Goal: Transaction & Acquisition: Purchase product/service

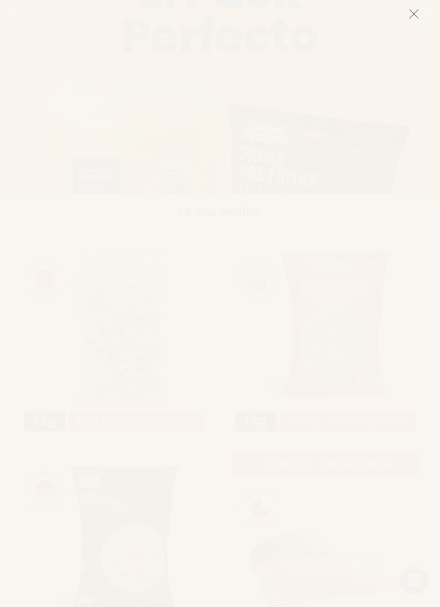
scroll to position [205, 0]
click at [412, 14] on icon at bounding box center [414, 14] width 11 height 11
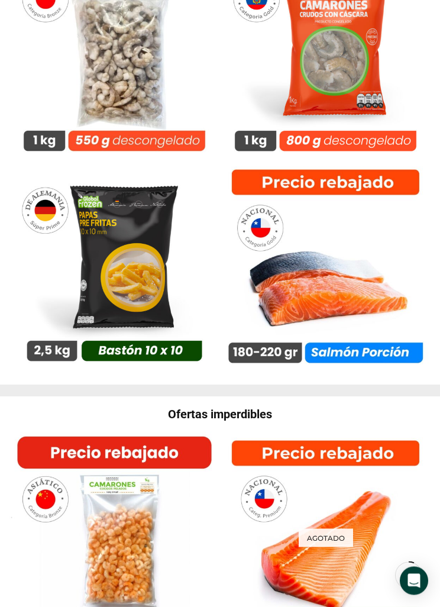
scroll to position [484, 0]
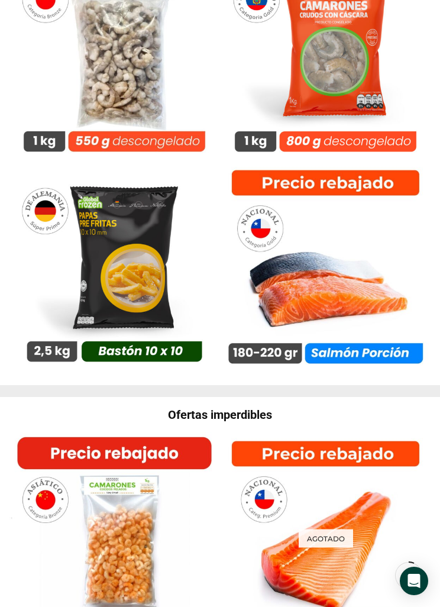
click at [344, 232] on img at bounding box center [325, 266] width 211 height 211
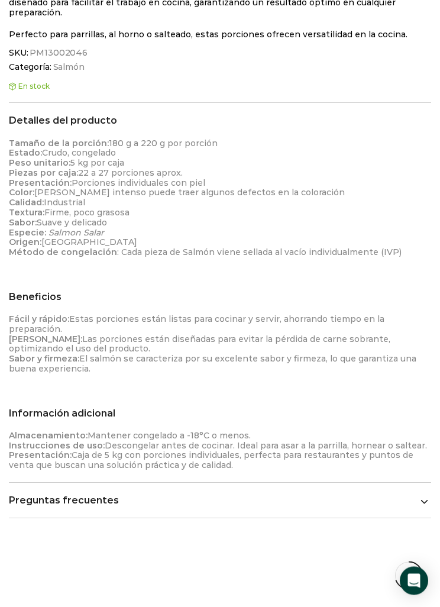
scroll to position [838, 0]
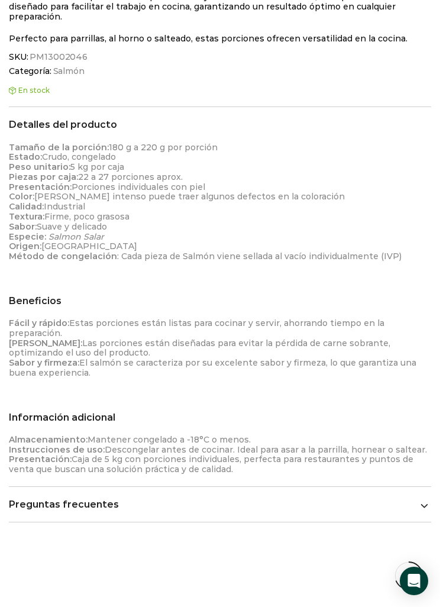
click at [420, 501] on icon at bounding box center [424, 505] width 8 height 8
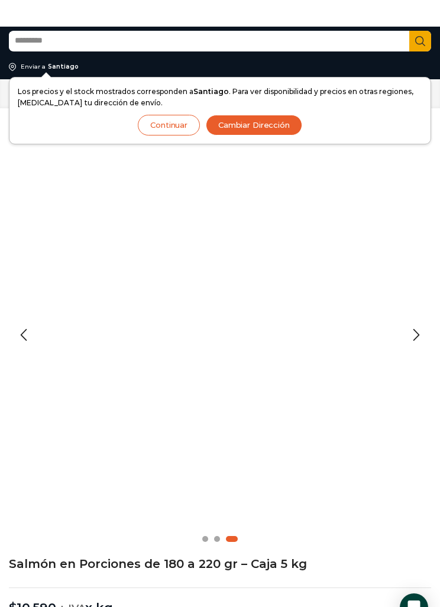
scroll to position [0, 0]
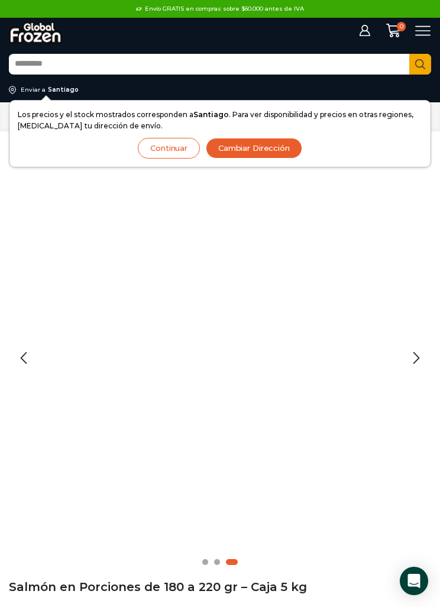
click at [419, 28] on icon at bounding box center [423, 31] width 16 height 16
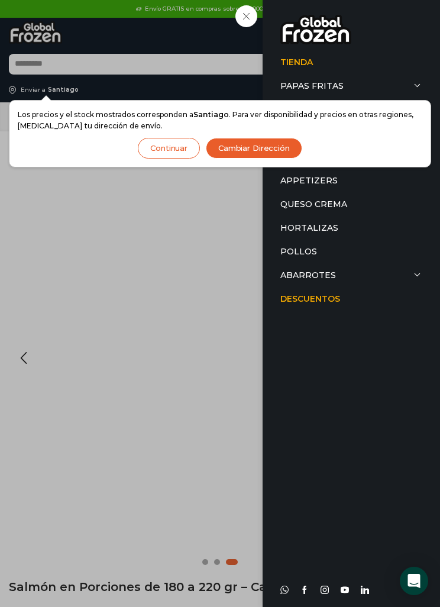
click at [415, 83] on span at bounding box center [418, 86] width 8 height 8
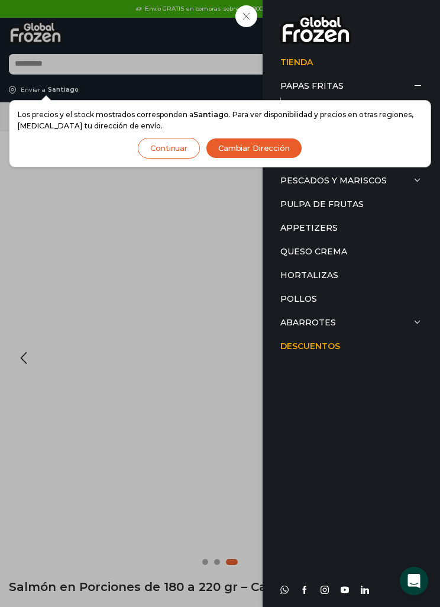
click at [166, 148] on button "Continuar" at bounding box center [169, 148] width 62 height 21
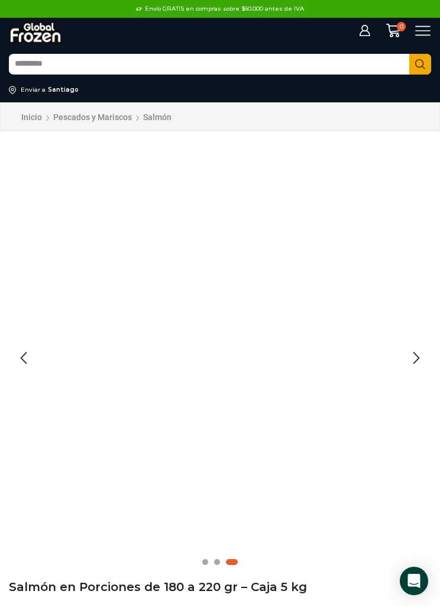
click at [422, 29] on icon at bounding box center [423, 31] width 16 height 16
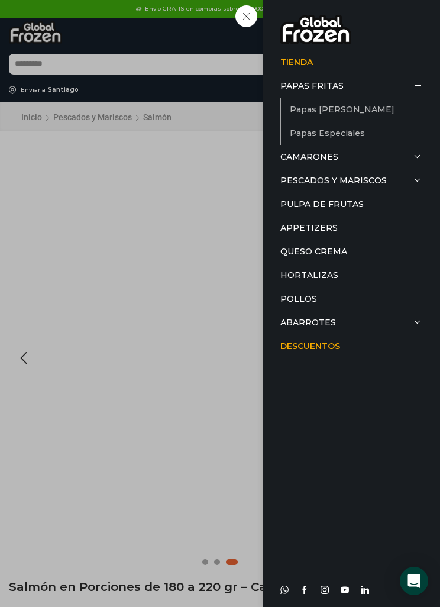
click at [331, 106] on link "Papas [PERSON_NAME]" at bounding box center [356, 110] width 132 height 24
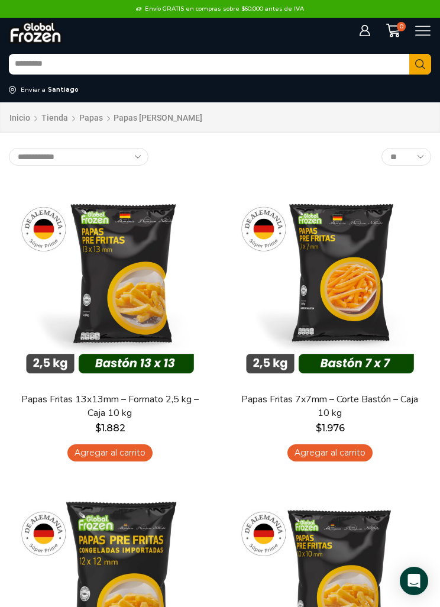
click at [339, 438] on div "Papas Fritas 7x7mm – Corte Bastón – Caja 10 kg $ 1.976 Agregar al carrito" at bounding box center [330, 431] width 202 height 76
click at [327, 448] on link "Agregar al carrito" at bounding box center [329, 452] width 85 height 17
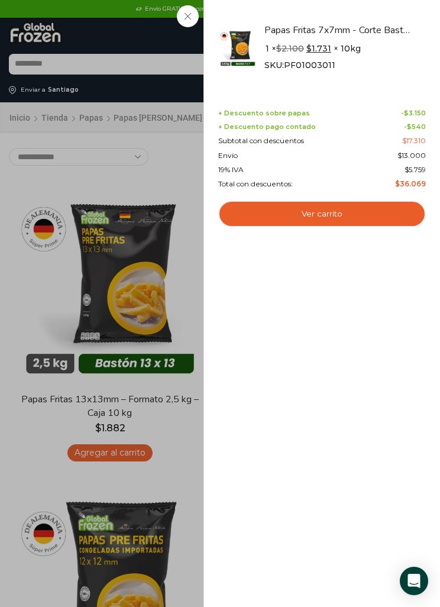
click at [380, 23] on div "1 Carrito 1 1 Shopping Cart 1 × $ $" at bounding box center [393, 30] width 26 height 15
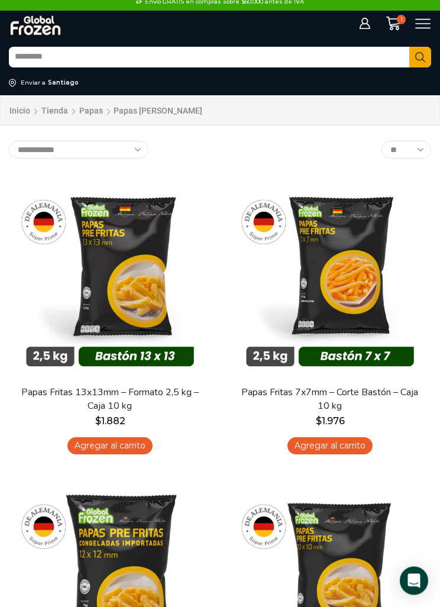
scroll to position [7, 0]
click at [334, 273] on img at bounding box center [330, 275] width 202 height 202
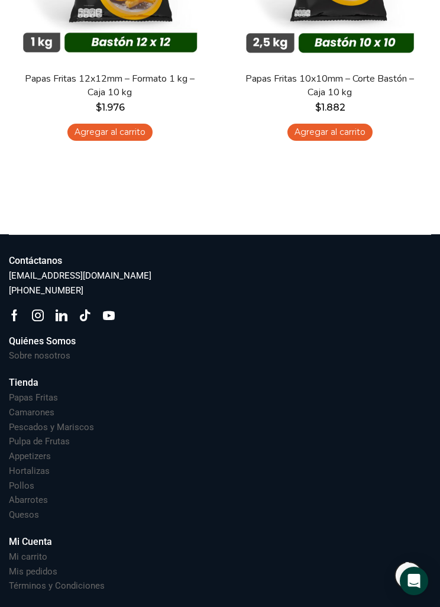
scroll to position [627, 0]
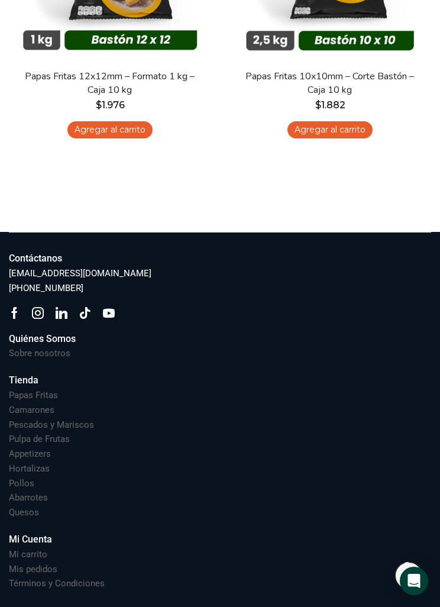
click at [24, 508] on h3 "Quesos" at bounding box center [24, 512] width 30 height 12
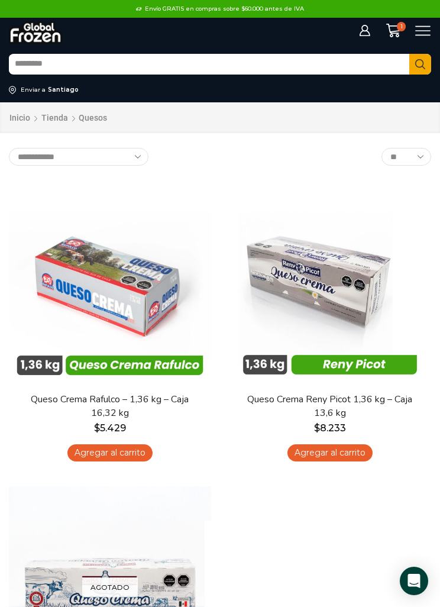
click at [426, 28] on icon at bounding box center [423, 31] width 16 height 16
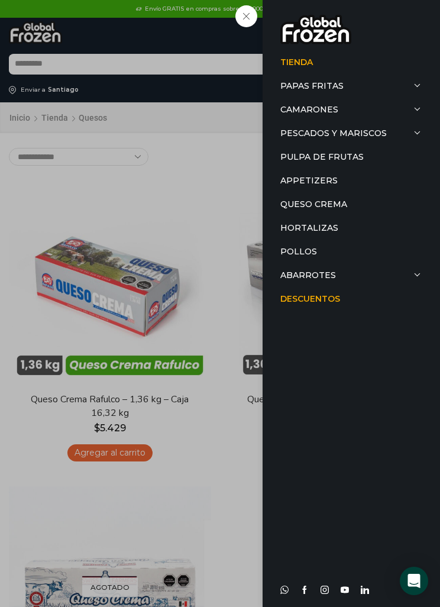
click at [412, 80] on link "Papas Fritas" at bounding box center [351, 86] width 142 height 24
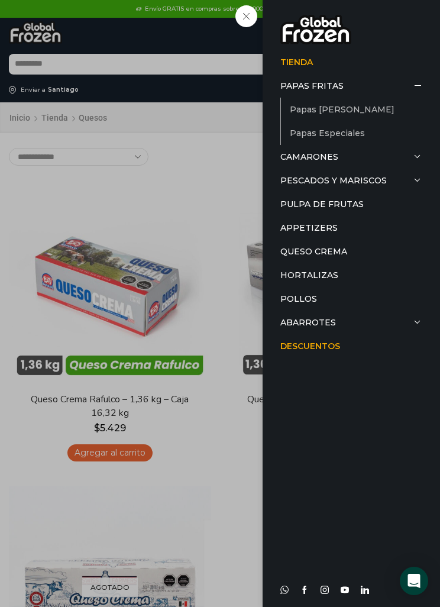
click at [347, 129] on link "Papas Especiales" at bounding box center [356, 133] width 132 height 24
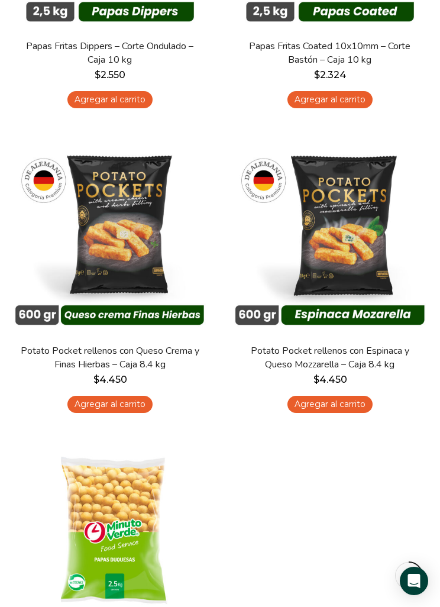
scroll to position [669, 0]
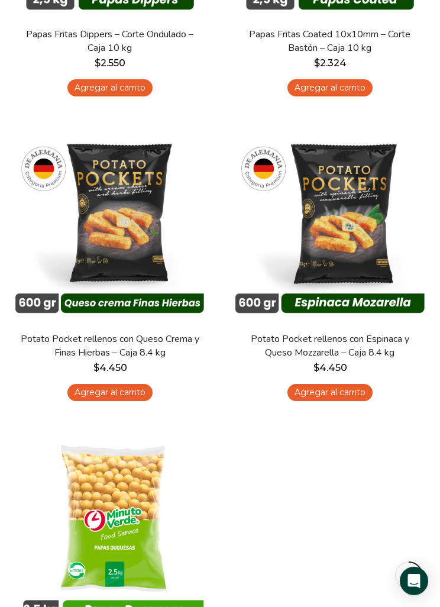
click at [334, 209] on img at bounding box center [330, 222] width 202 height 202
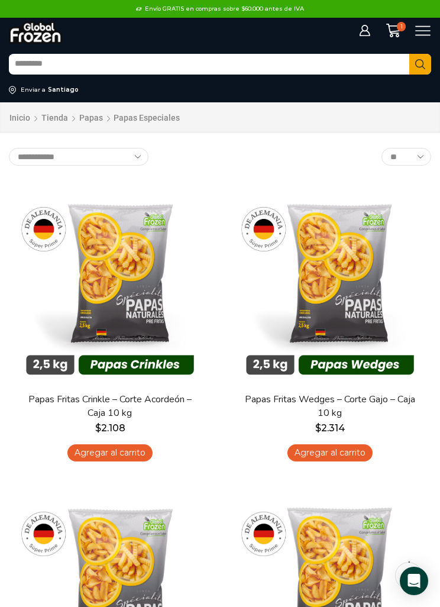
scroll to position [20, 0]
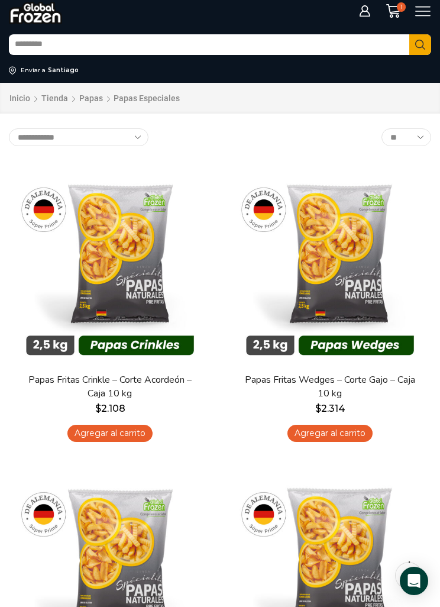
click at [420, 13] on icon at bounding box center [423, 12] width 16 height 16
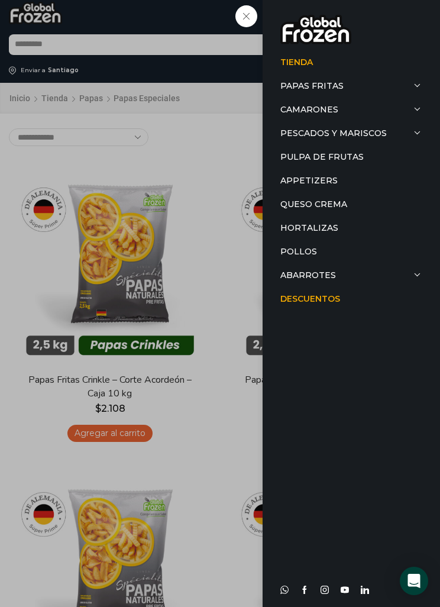
click at [414, 85] on span at bounding box center [418, 86] width 8 height 8
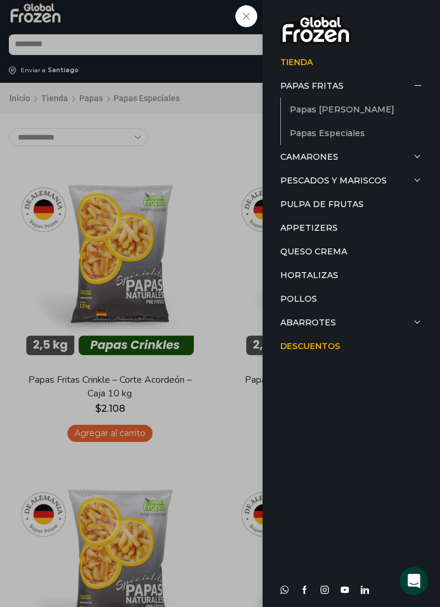
click at [335, 109] on link "Papas [PERSON_NAME]" at bounding box center [356, 110] width 132 height 24
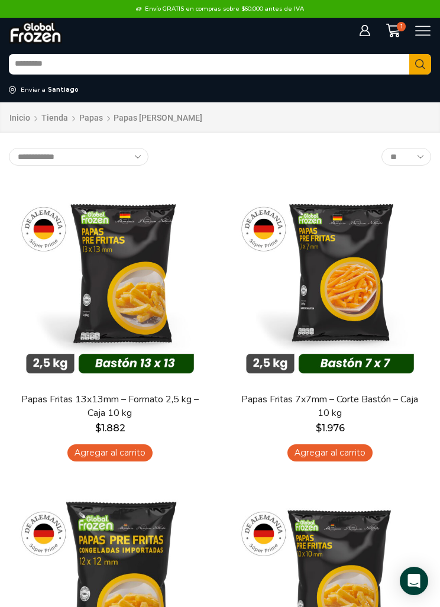
click at [417, 33] on icon at bounding box center [423, 31] width 16 height 16
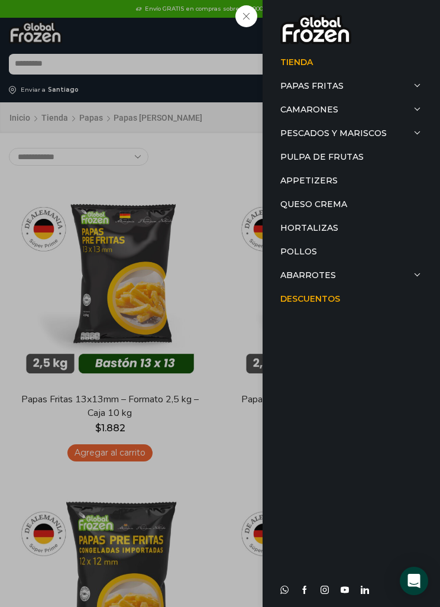
click at [420, 82] on span at bounding box center [418, 86] width 8 height 8
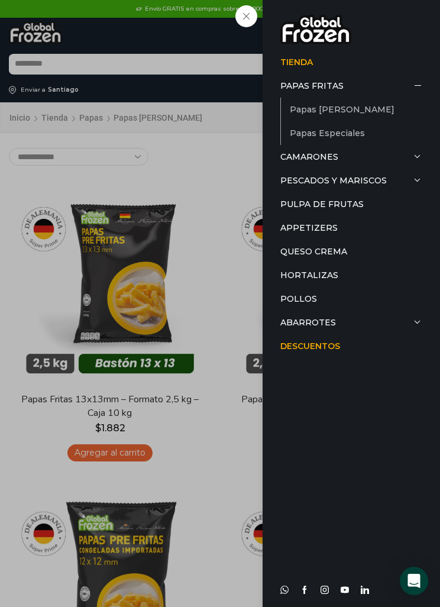
click at [347, 135] on link "Papas Especiales" at bounding box center [356, 133] width 132 height 24
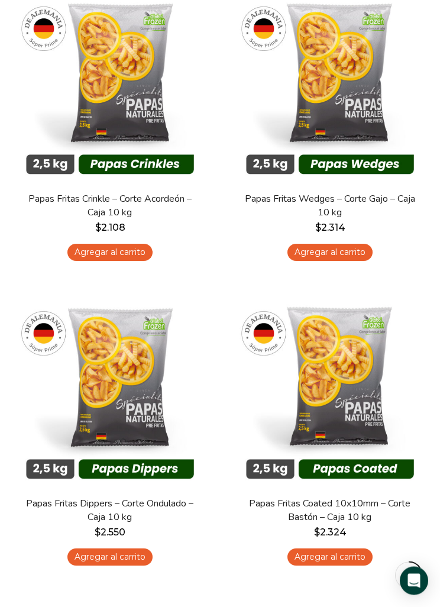
scroll to position [202, 0]
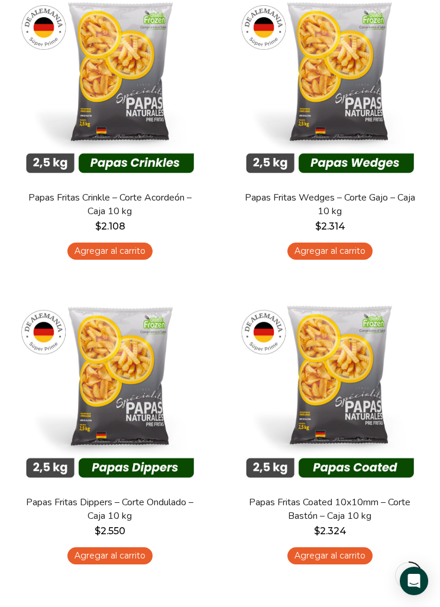
click at [336, 101] on img at bounding box center [330, 81] width 202 height 202
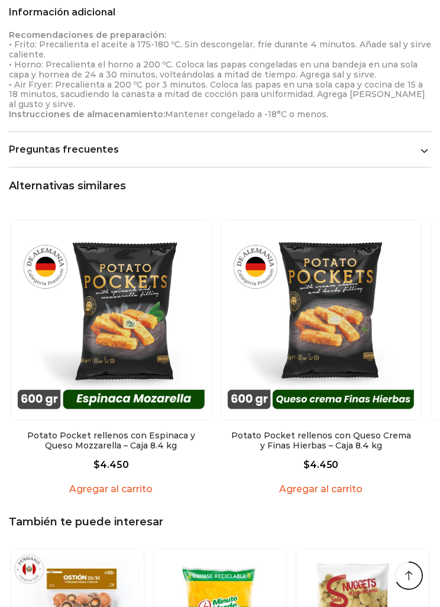
scroll to position [1229, 0]
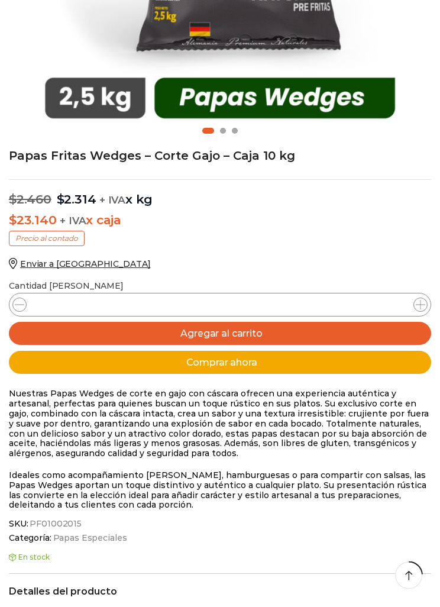
click at [222, 333] on button "Agregar al carrito" at bounding box center [220, 333] width 422 height 23
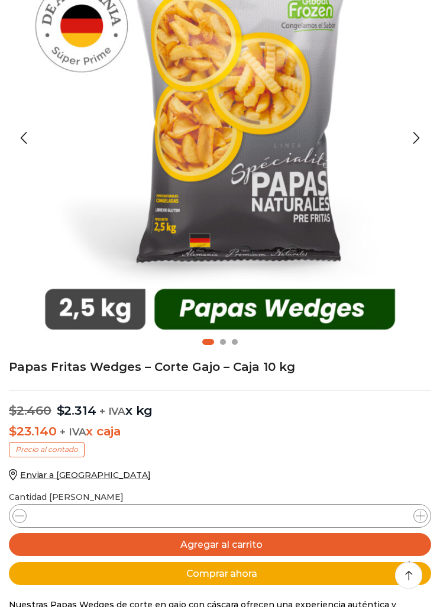
scroll to position [0, 0]
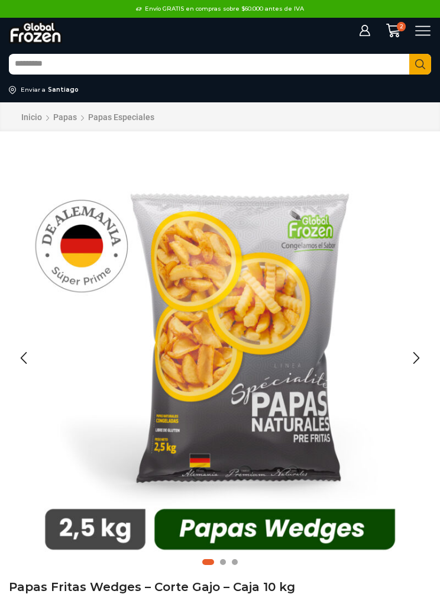
click at [418, 33] on icon at bounding box center [423, 31] width 16 height 16
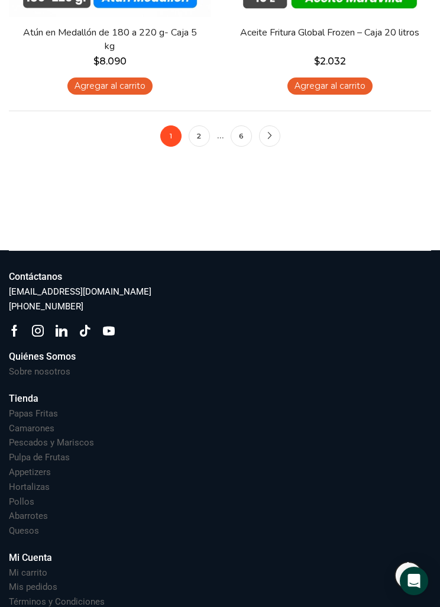
scroll to position [3129, 0]
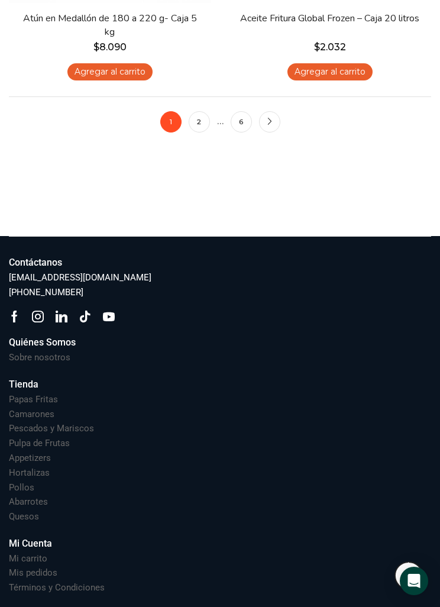
click at [88, 581] on h3 "Términos y Condiciones" at bounding box center [57, 587] width 96 height 12
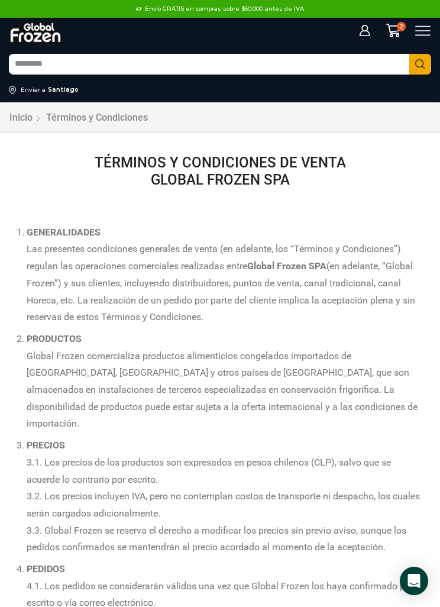
click at [417, 27] on icon at bounding box center [423, 31] width 16 height 16
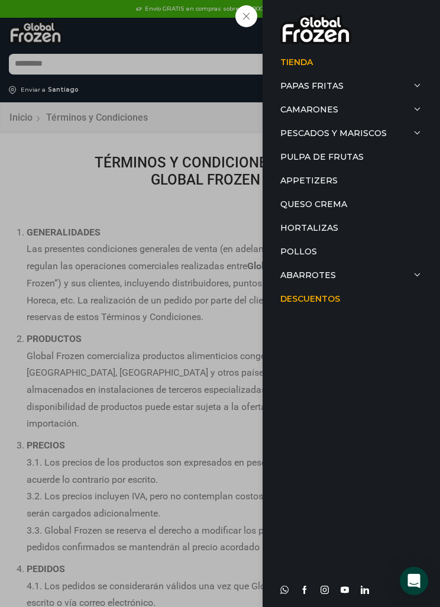
click at [417, 103] on link "Camarones" at bounding box center [351, 110] width 142 height 24
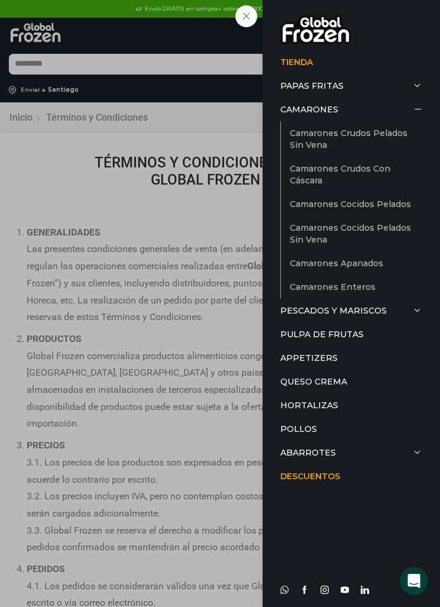
click at [383, 131] on link "Camarones Crudos Pelados sin Vena" at bounding box center [356, 138] width 132 height 35
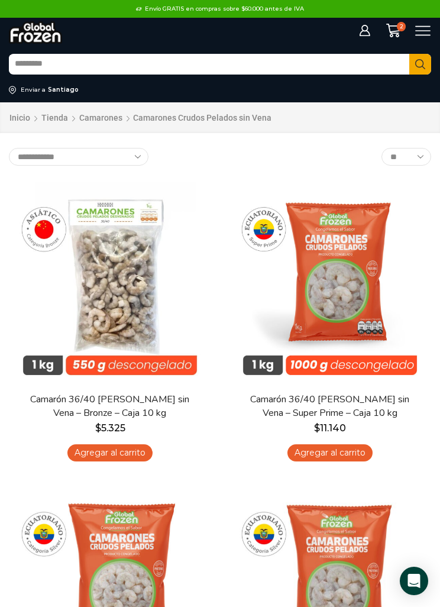
click at [430, 29] on icon at bounding box center [423, 31] width 16 height 16
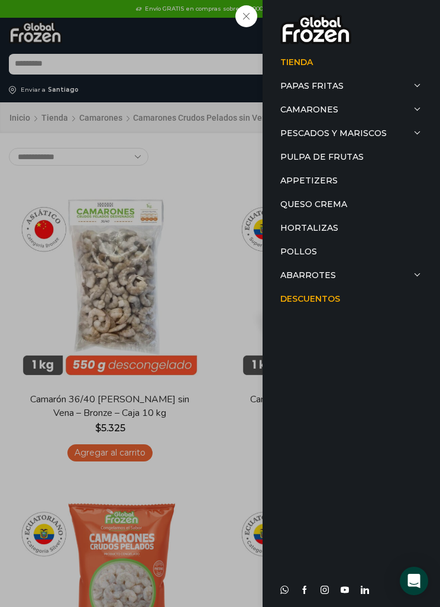
click at [418, 30] on div at bounding box center [351, 30] width 142 height 30
click at [417, 108] on span at bounding box center [418, 109] width 8 height 8
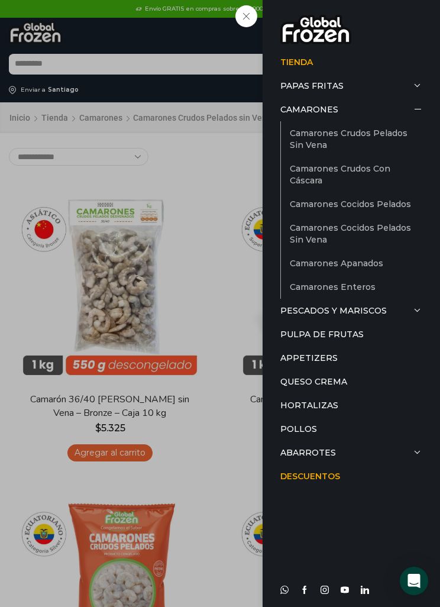
click at [364, 257] on link "Camarones Apanados" at bounding box center [356, 263] width 132 height 24
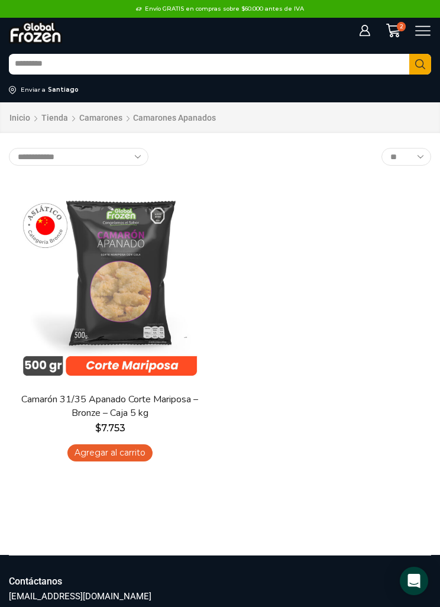
click at [417, 30] on icon at bounding box center [423, 31] width 16 height 16
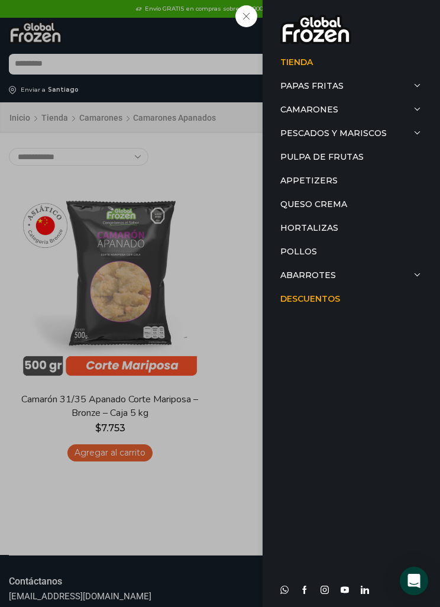
click at [314, 179] on link "Appetizers" at bounding box center [351, 181] width 142 height 24
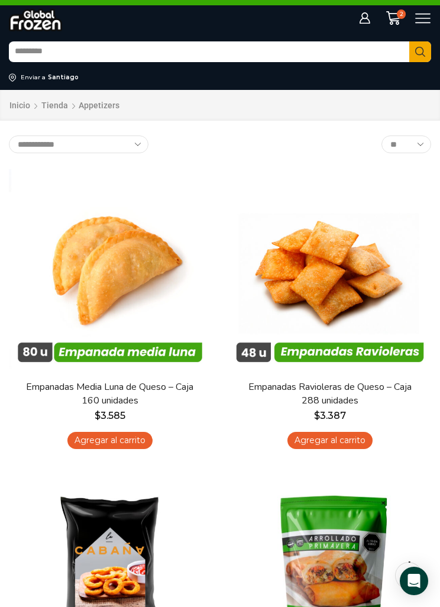
scroll to position [11, 0]
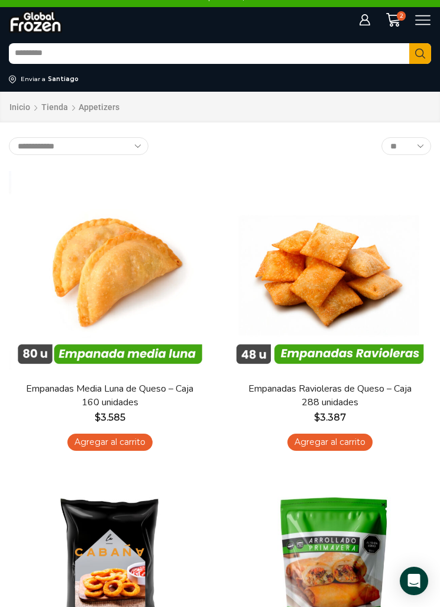
click at [426, 20] on icon at bounding box center [423, 20] width 16 height 16
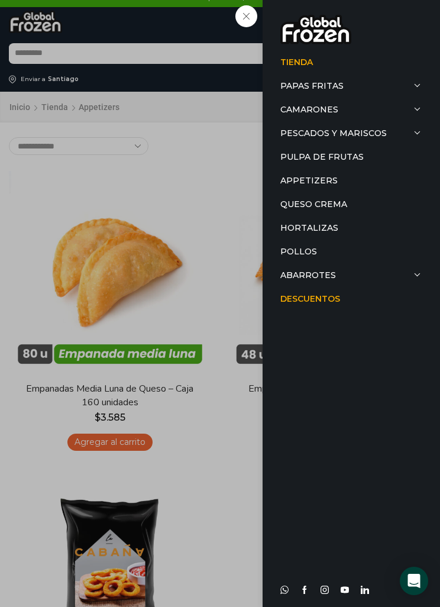
click at [298, 254] on link "Pollos" at bounding box center [351, 251] width 142 height 24
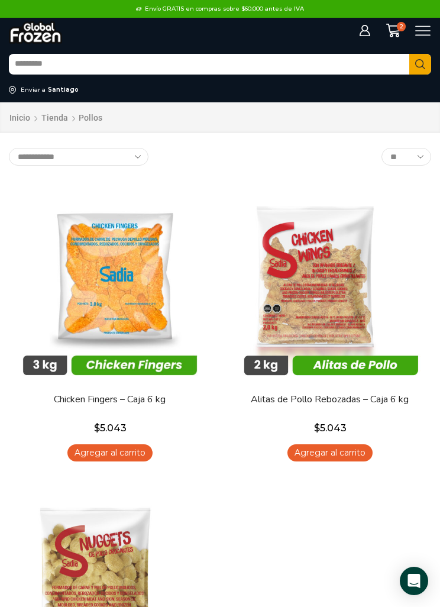
click at [425, 33] on icon at bounding box center [423, 31] width 16 height 16
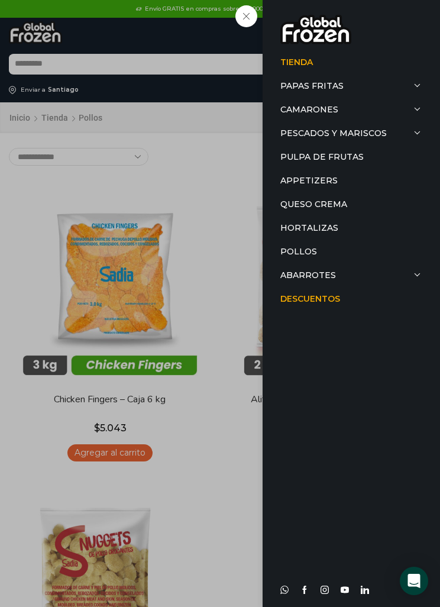
click at [368, 128] on link "Pescados y Mariscos" at bounding box center [351, 133] width 142 height 24
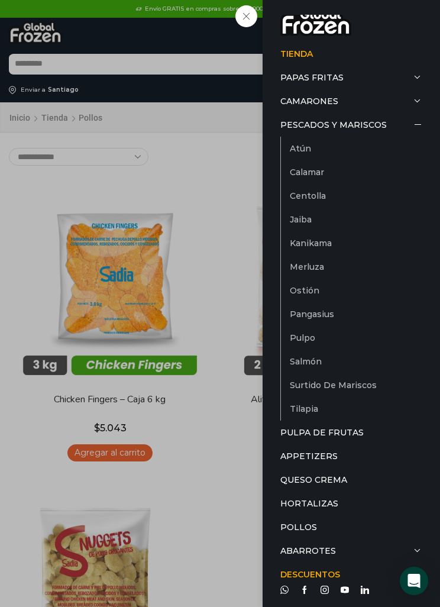
scroll to position [8, 0]
click at [413, 73] on link "Papas Fritas" at bounding box center [351, 78] width 142 height 24
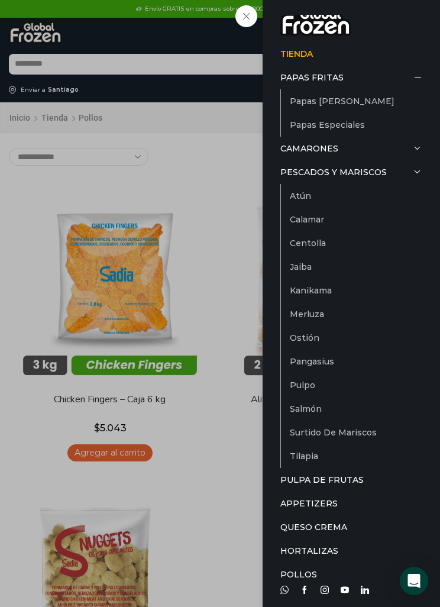
scroll to position [0, 0]
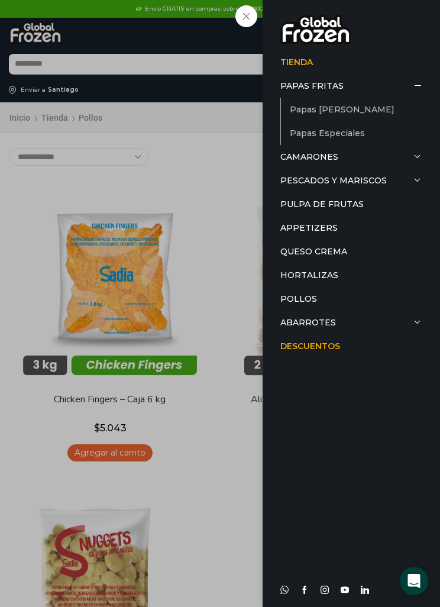
click at [324, 319] on link "Abarrotes" at bounding box center [351, 322] width 142 height 24
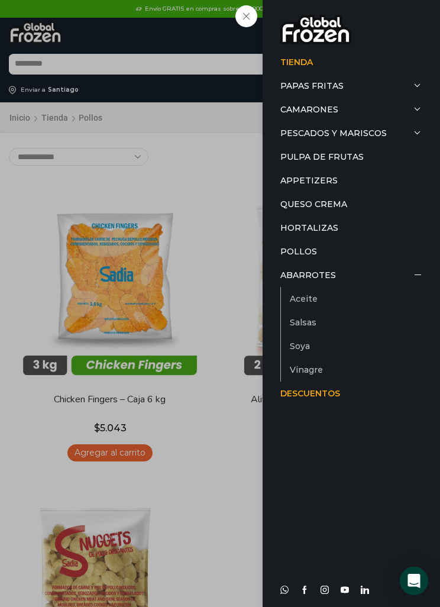
click at [320, 225] on link "Hortalizas" at bounding box center [351, 228] width 142 height 24
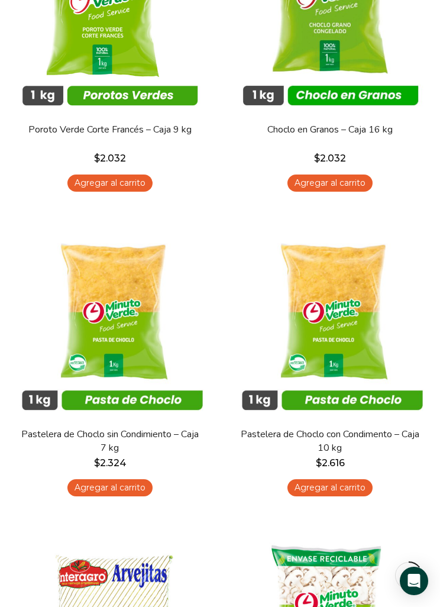
scroll to position [270, 0]
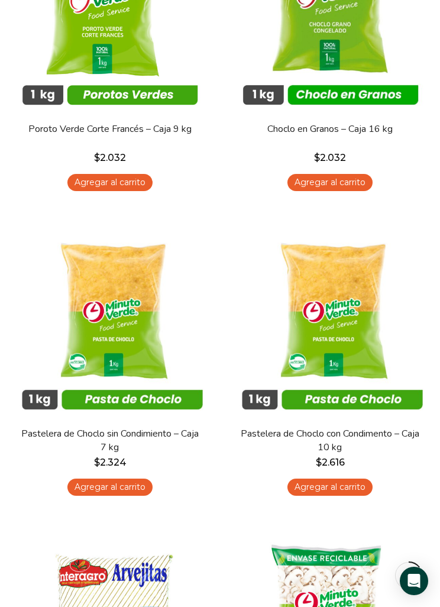
click at [342, 290] on img at bounding box center [330, 317] width 202 height 202
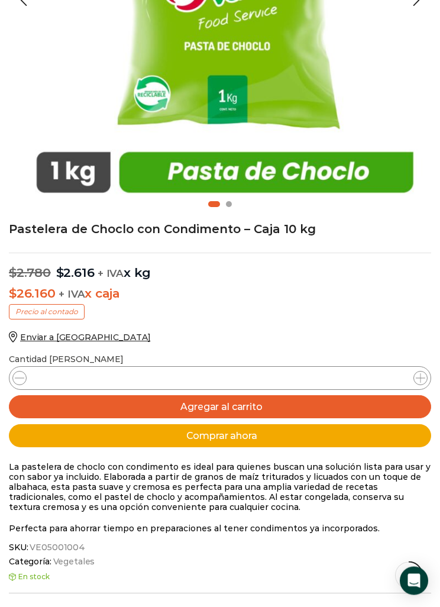
scroll to position [360, 0]
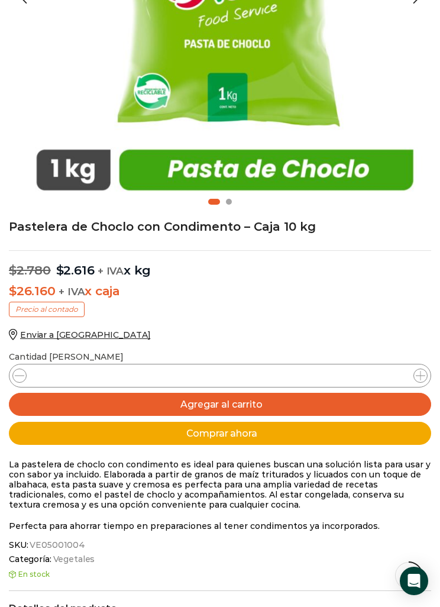
click at [359, 401] on button "Agregar al carrito" at bounding box center [220, 404] width 422 height 23
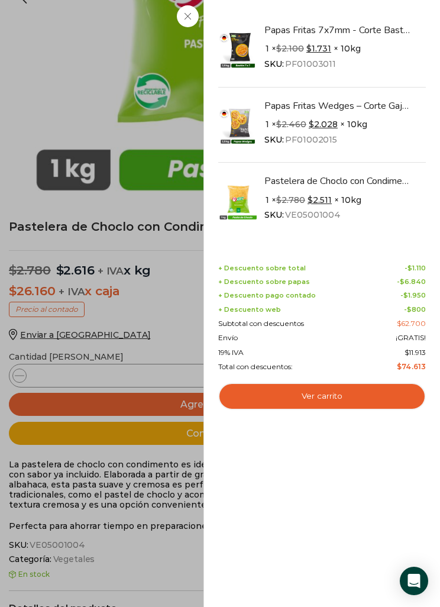
click at [314, 386] on link "Ver carrito" at bounding box center [322, 396] width 208 height 27
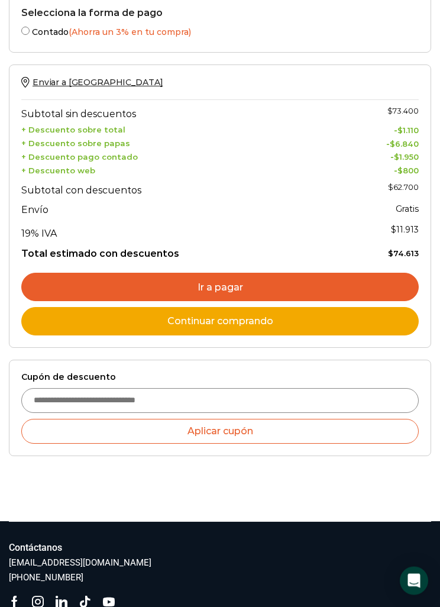
scroll to position [1011, 0]
click at [216, 273] on link "Ir a pagar" at bounding box center [219, 287] width 397 height 28
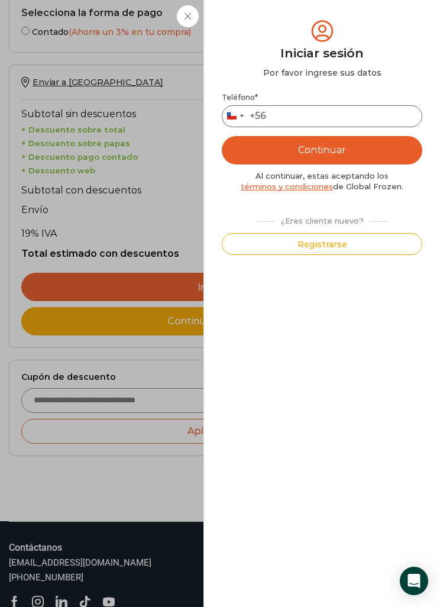
click at [280, 116] on input "Teléfono *" at bounding box center [322, 116] width 200 height 22
type input "*********"
click at [320, 148] on button "Continuar" at bounding box center [322, 150] width 200 height 28
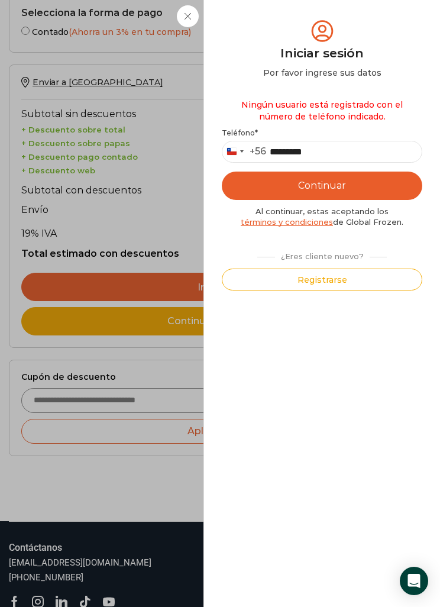
click at [315, 277] on button "Registrarse" at bounding box center [322, 279] width 200 height 22
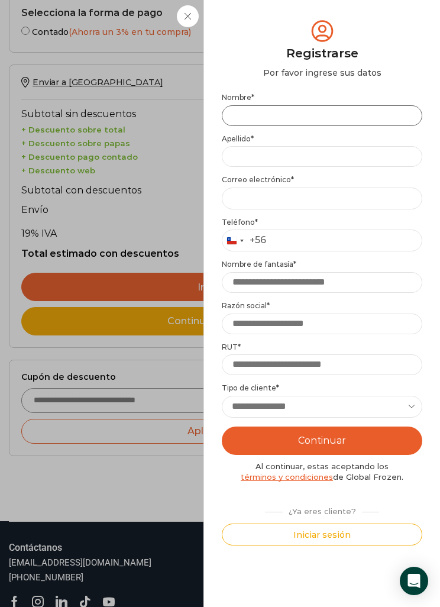
click at [247, 114] on input "Nombre *" at bounding box center [322, 115] width 200 height 21
type input "********"
click at [260, 160] on input "Apellido *" at bounding box center [322, 156] width 200 height 21
type input "******"
click at [252, 196] on input "Email address *" at bounding box center [322, 198] width 200 height 22
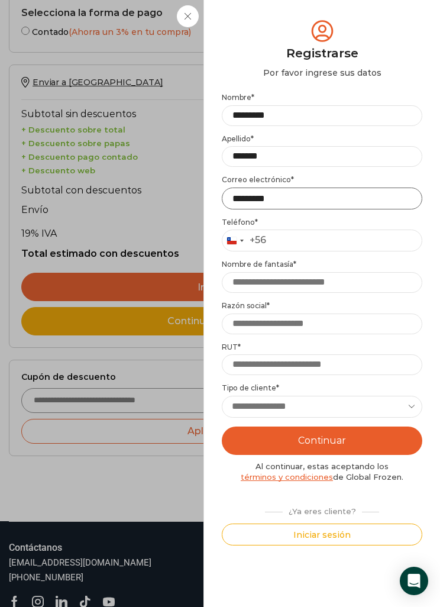
type input "*********"
click at [283, 241] on input "Teléfono *" at bounding box center [322, 240] width 200 height 22
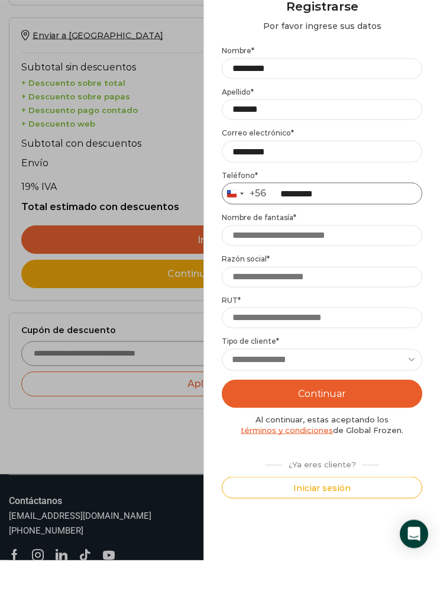
type input "*********"
click at [286, 272] on input "Nombre de fantasía *" at bounding box center [322, 282] width 200 height 21
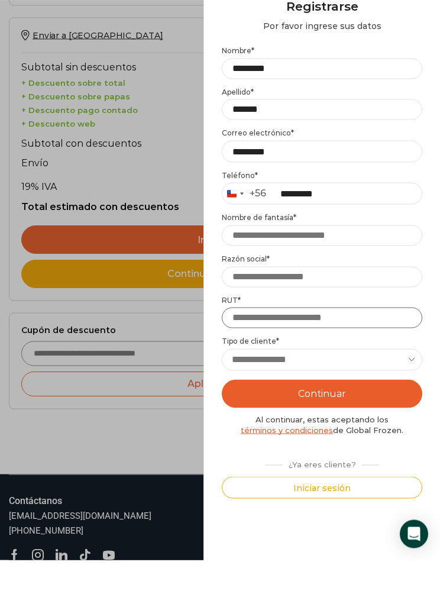
click at [251, 354] on input "RUT *" at bounding box center [322, 364] width 200 height 21
type input "**********"
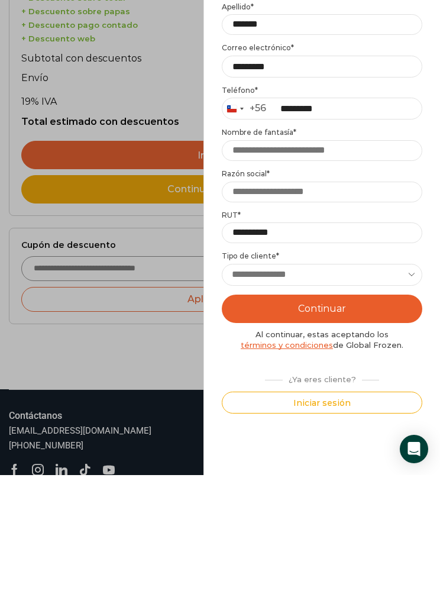
click at [302, 396] on select "**********" at bounding box center [322, 407] width 200 height 22
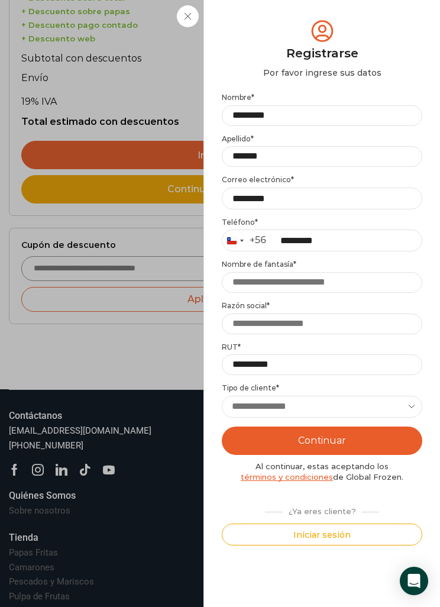
select select "********"
click at [341, 436] on button "Continuar" at bounding box center [322, 440] width 200 height 28
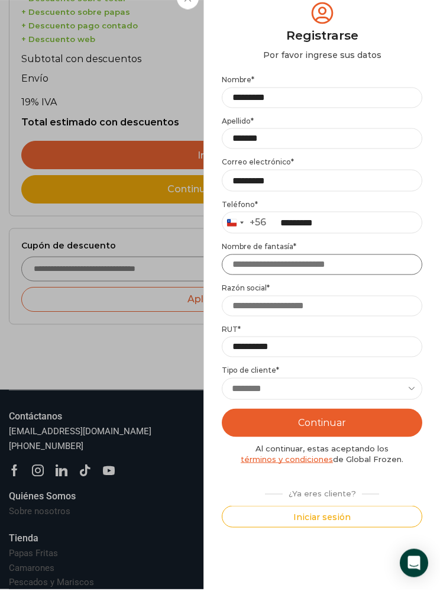
scroll to position [1102, 0]
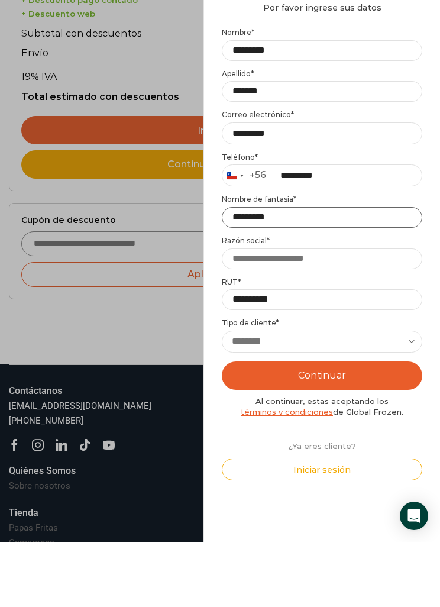
type input "********"
click at [337, 426] on button "Continuar" at bounding box center [322, 440] width 200 height 28
click at [325, 313] on input "Razón social *" at bounding box center [322, 323] width 200 height 21
click at [341, 313] on input "Razón social *" at bounding box center [322, 323] width 200 height 21
click at [321, 313] on input "Razón social *" at bounding box center [322, 323] width 200 height 21
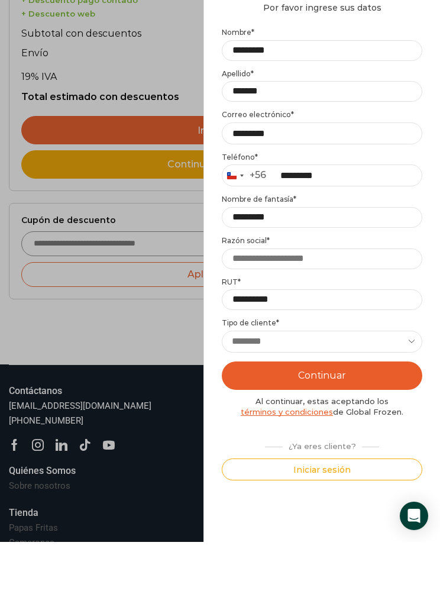
click at [339, 426] on button "Continuar" at bounding box center [322, 440] width 200 height 28
click at [338, 426] on button "Continuar" at bounding box center [322, 440] width 200 height 28
click at [256, 313] on input "Razón social *" at bounding box center [322, 323] width 200 height 21
click at [430, 237] on div "Mi cuenta Login Register Iniciar sesión Por favor ingrese sus datos Iniciar ses…" at bounding box center [321, 303] width 237 height 607
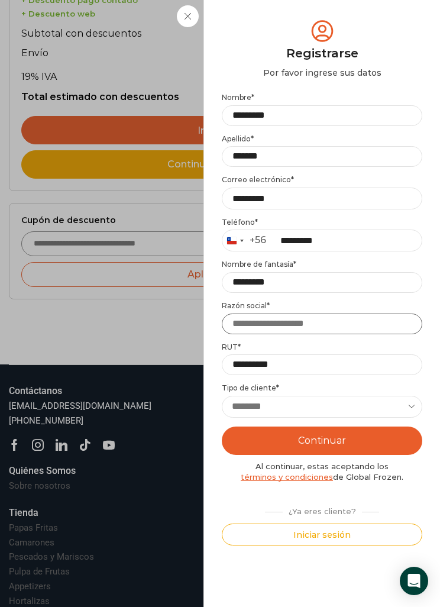
click at [251, 325] on input "Razón social *" at bounding box center [322, 323] width 200 height 21
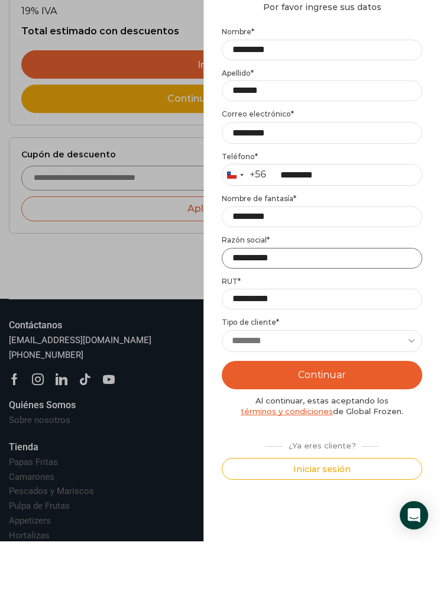
type input "**********"
click at [348, 426] on button "Continuar" at bounding box center [322, 440] width 200 height 28
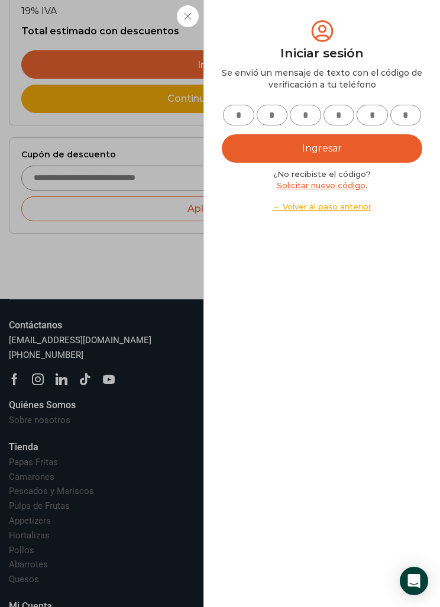
click at [248, 122] on input "text" at bounding box center [238, 115] width 31 height 21
type input "*"
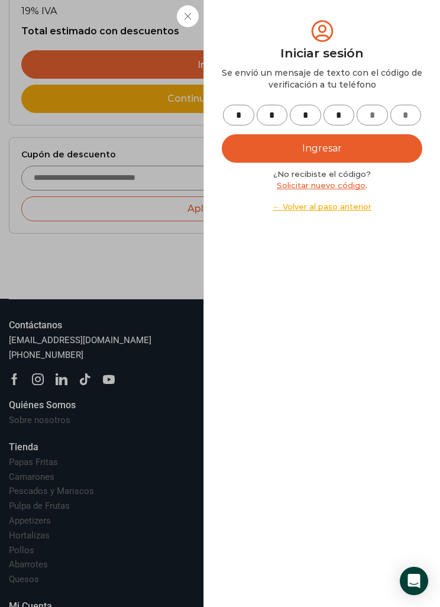
type input "*"
click at [377, 157] on button "Ingresar" at bounding box center [322, 148] width 200 height 28
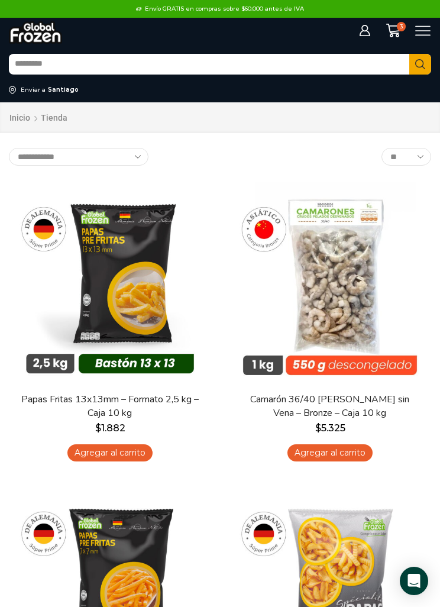
click at [395, 31] on icon at bounding box center [393, 31] width 15 height 14
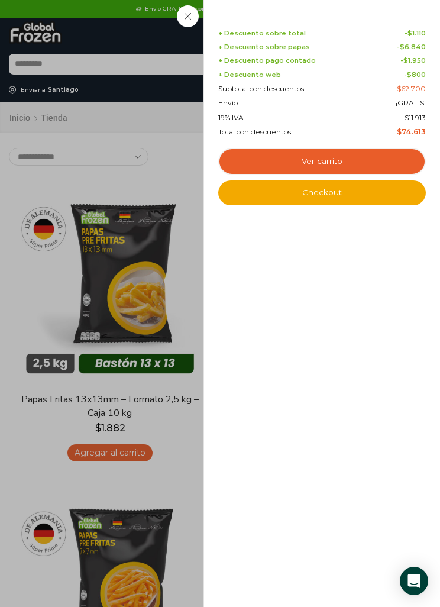
click at [336, 189] on link "Checkout" at bounding box center [322, 192] width 208 height 25
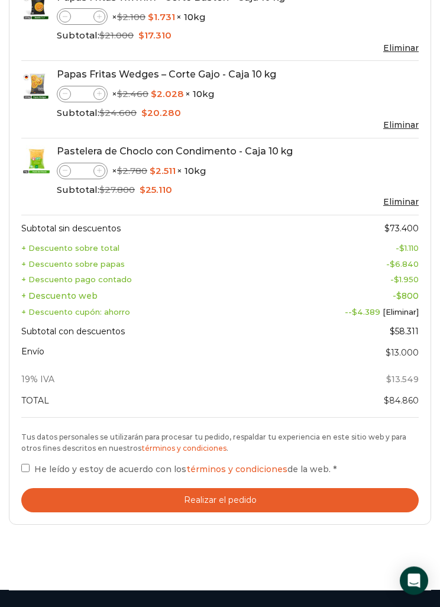
scroll to position [639, 0]
click at [399, 347] on bdi "$ 13.000" at bounding box center [402, 352] width 33 height 11
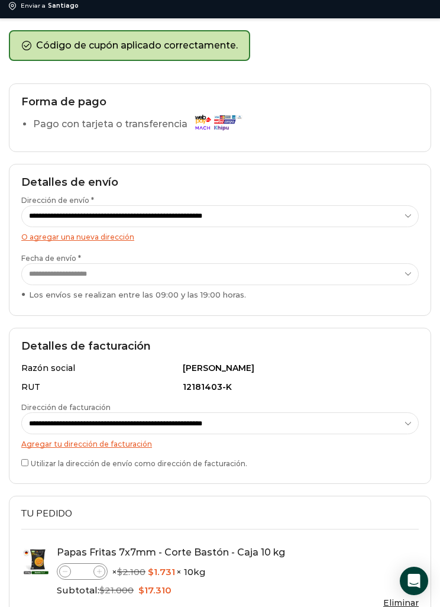
scroll to position [0, 0]
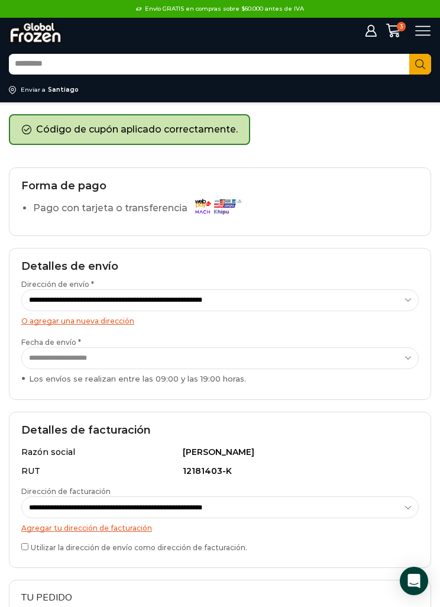
click at [140, 130] on div "Carrito de compras Checkout Estado del pedido ¿Tenés un cupón de descuento? Hac…" at bounding box center [220, 123] width 440 height 24
click at [96, 124] on div "Carrito de compras Checkout Estado del pedido ¿Tenés un cupón de descuento? Hac…" at bounding box center [220, 123] width 440 height 24
click at [120, 134] on div "Carrito de compras Checkout Estado del pedido ¿Tenés un cupón de descuento? Hac…" at bounding box center [220, 123] width 440 height 24
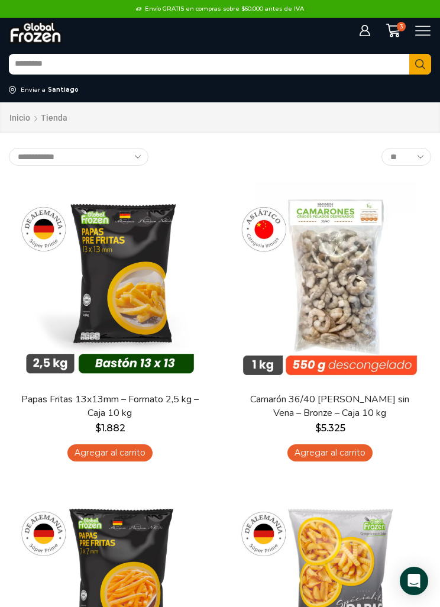
click at [390, 16] on div "Envío GRATIS en compras sobre $60.000 antes de IVA Envío GRATIS en compras sobr…" at bounding box center [219, 9] width 395 height 18
click at [393, 27] on icon at bounding box center [393, 31] width 15 height 14
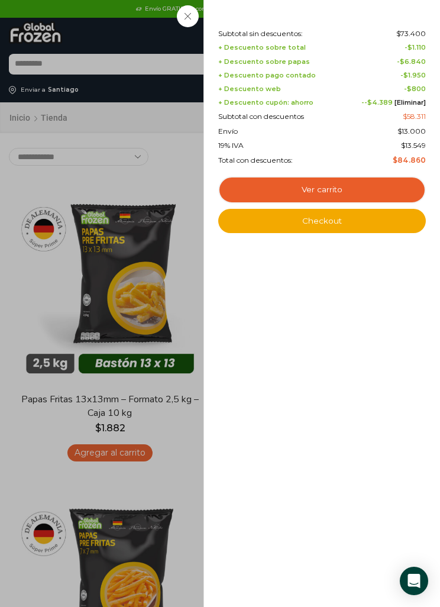
click at [329, 184] on link "Ver carrito" at bounding box center [322, 189] width 208 height 27
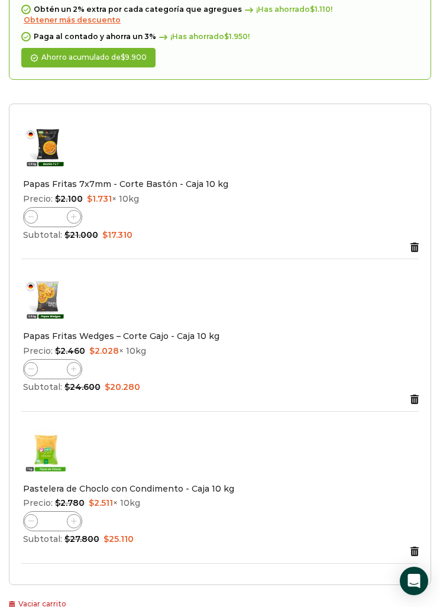
scroll to position [179, 0]
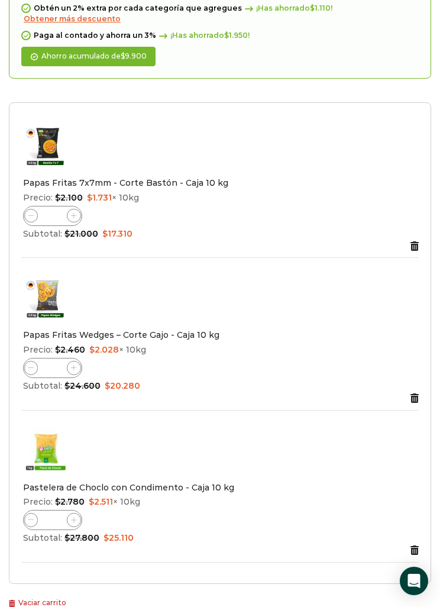
click at [423, 527] on div "Thumbnail image Producto Precio Sku Cantidad Subtotal Eliminar artículo Papas F…" at bounding box center [220, 342] width 422 height 481
click at [412, 545] on icon "Eliminar Pastelera de Choclo con Condimento - Caja 10 kg del carrito\a" at bounding box center [414, 549] width 8 height 9
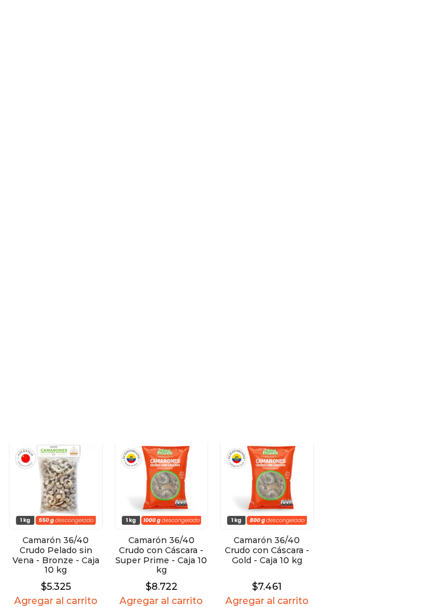
scroll to position [0, 0]
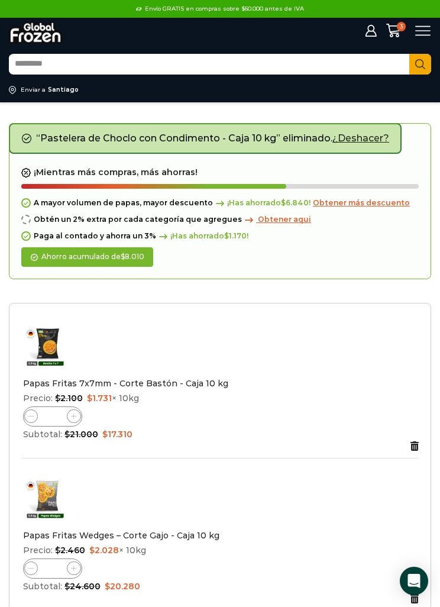
click at [419, 27] on icon at bounding box center [423, 31] width 16 height 16
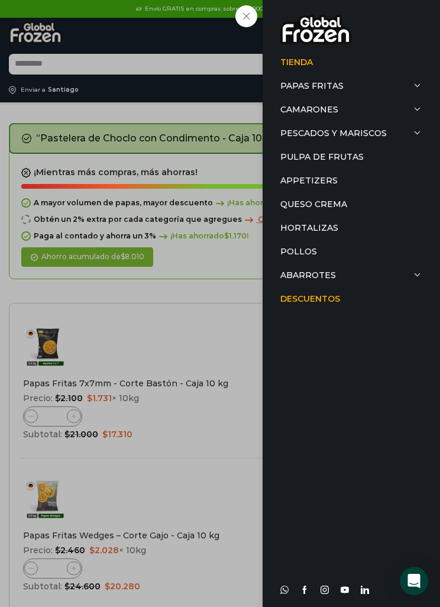
click at [348, 157] on link "Pulpa de Frutas" at bounding box center [351, 157] width 142 height 24
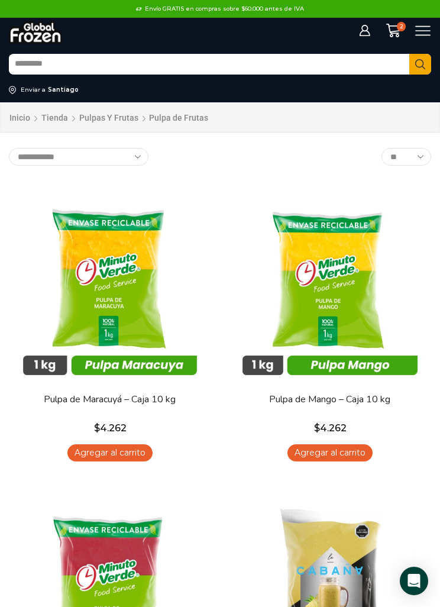
click at [420, 29] on icon at bounding box center [423, 31] width 16 height 16
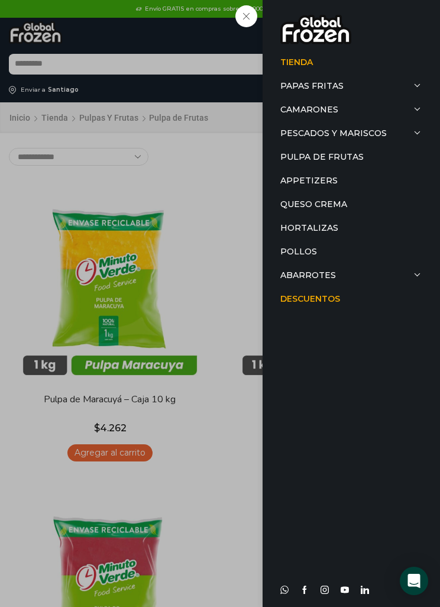
click at [324, 225] on link "Hortalizas" at bounding box center [351, 228] width 142 height 24
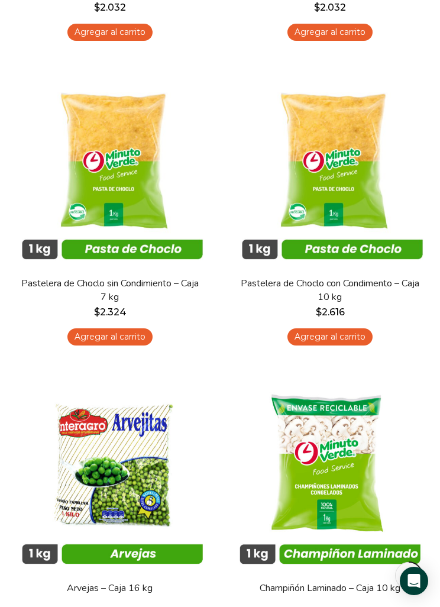
scroll to position [425, 0]
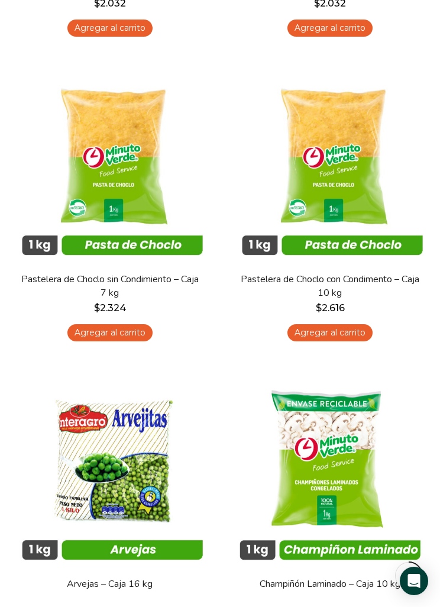
click at [338, 155] on img at bounding box center [330, 162] width 202 height 202
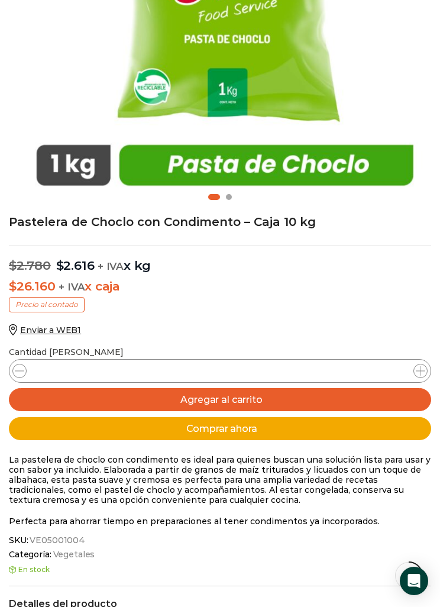
scroll to position [368, 0]
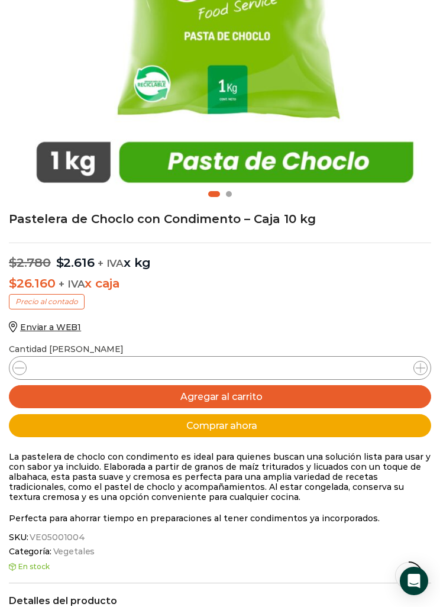
click at [228, 395] on button "Agregar al carrito" at bounding box center [220, 396] width 422 height 23
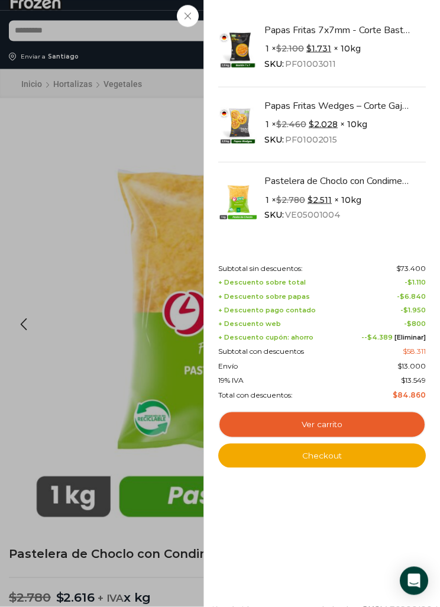
scroll to position [34, 0]
